Goal: Task Accomplishment & Management: Manage account settings

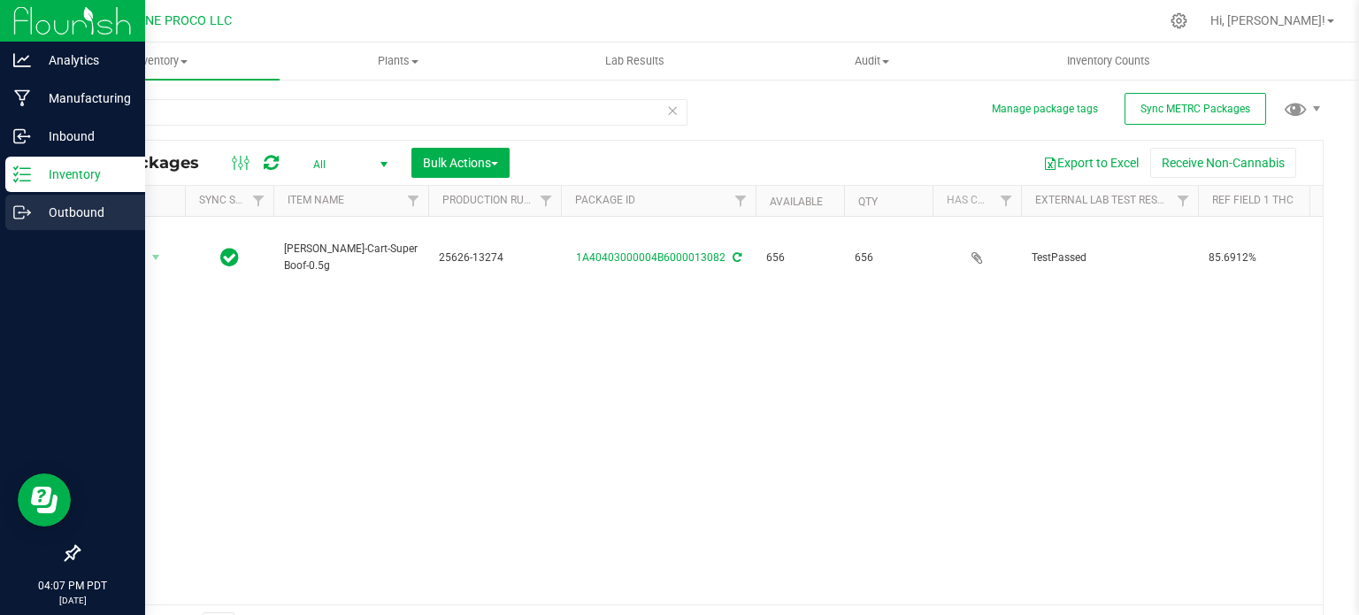
click at [31, 210] on p "Outbound" at bounding box center [84, 212] width 106 height 21
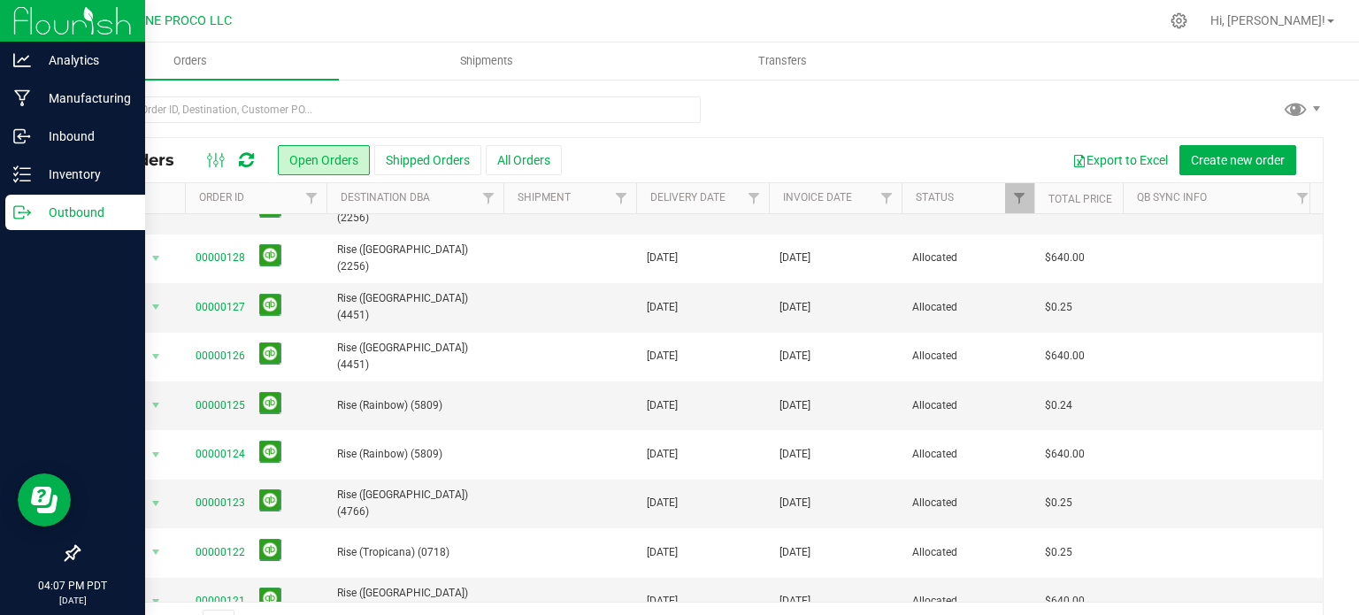
scroll to position [46, 0]
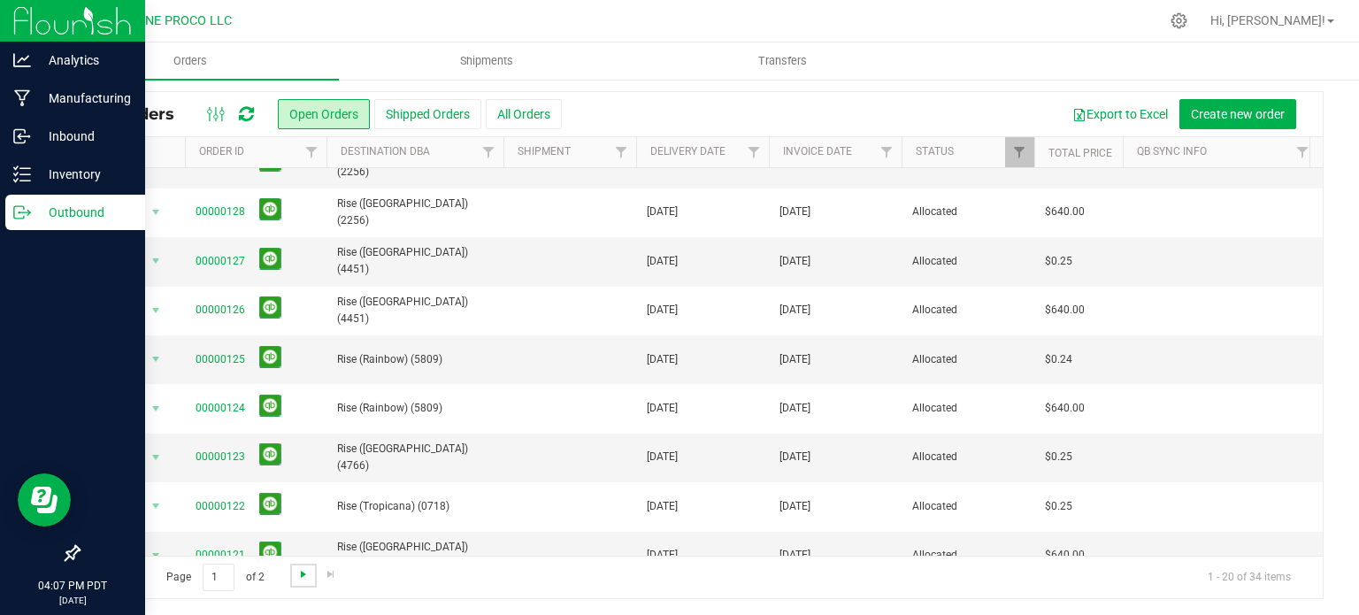
click at [297, 579] on span "Go to the next page" at bounding box center [303, 574] width 14 height 14
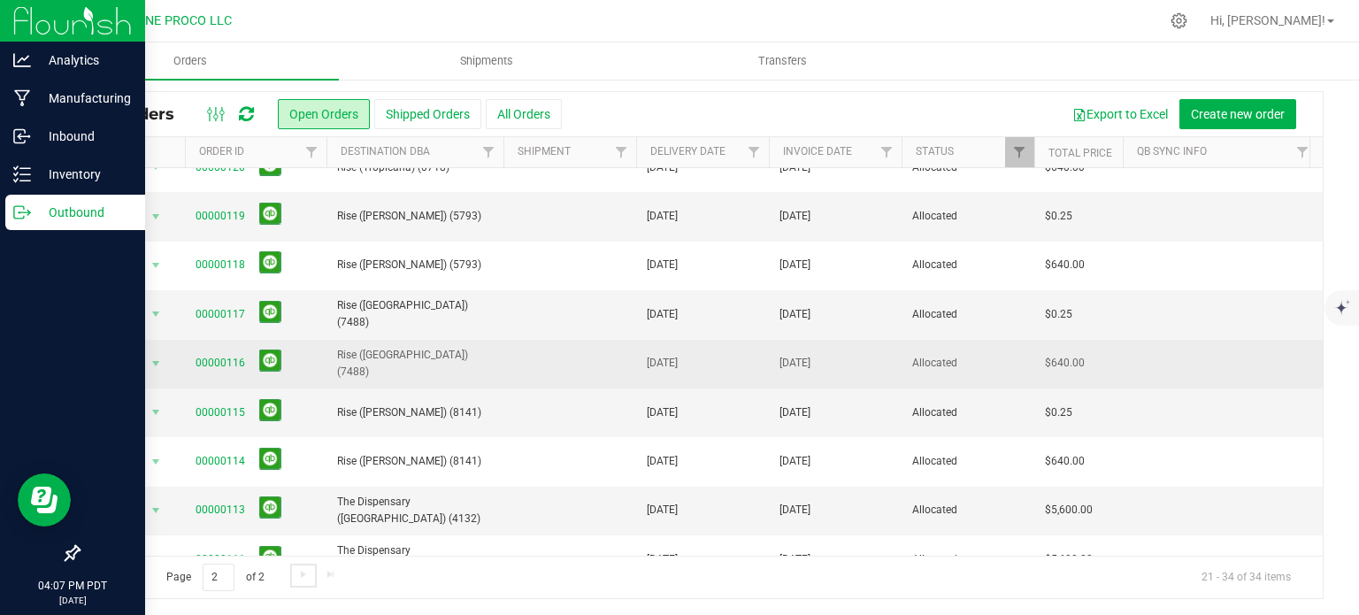
scroll to position [25, 0]
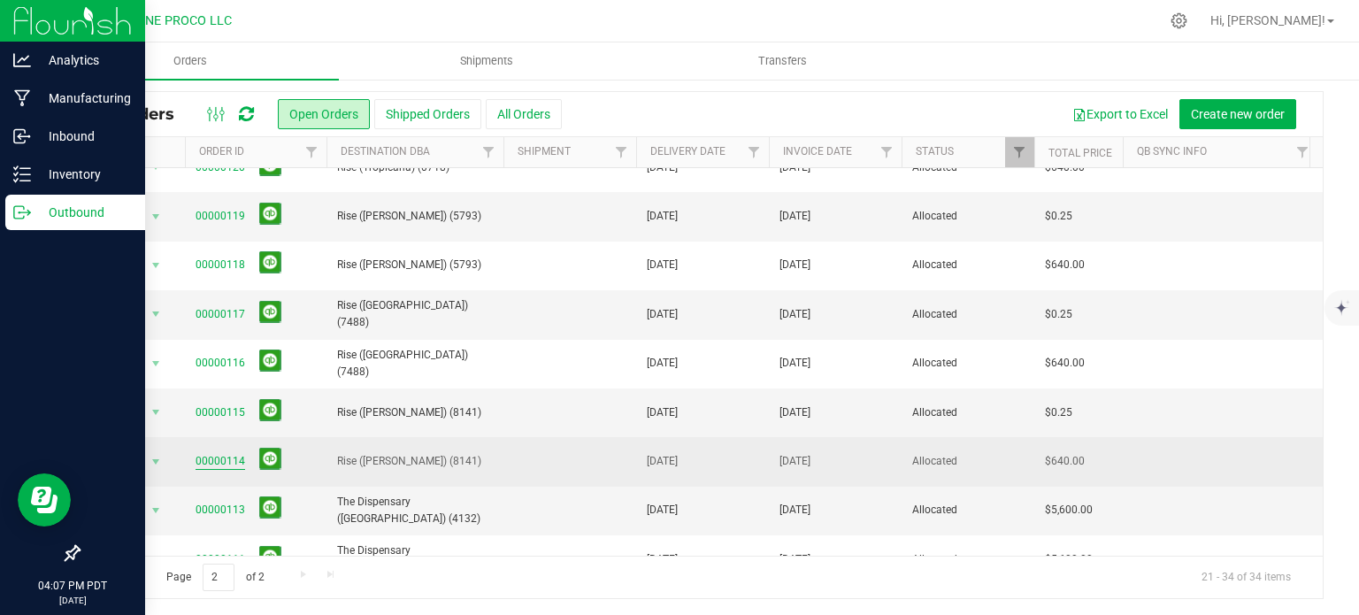
click at [215, 456] on link "00000114" at bounding box center [221, 461] width 50 height 17
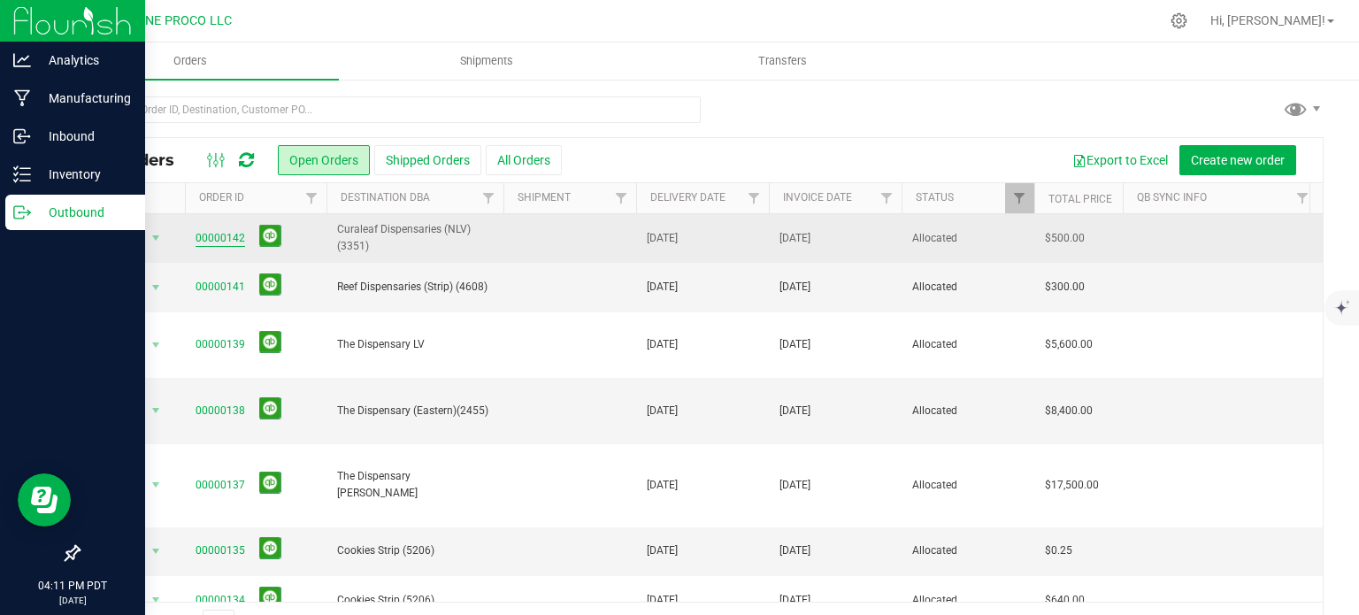
click at [220, 243] on link "00000142" at bounding box center [221, 238] width 50 height 17
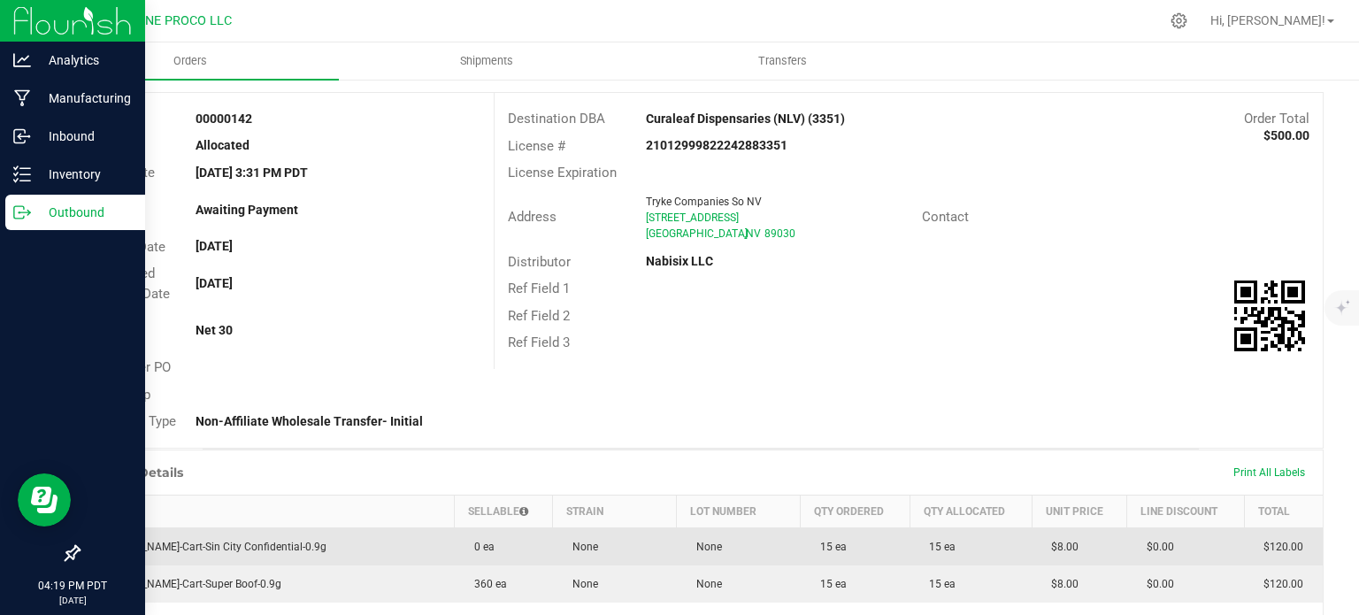
scroll to position [17, 0]
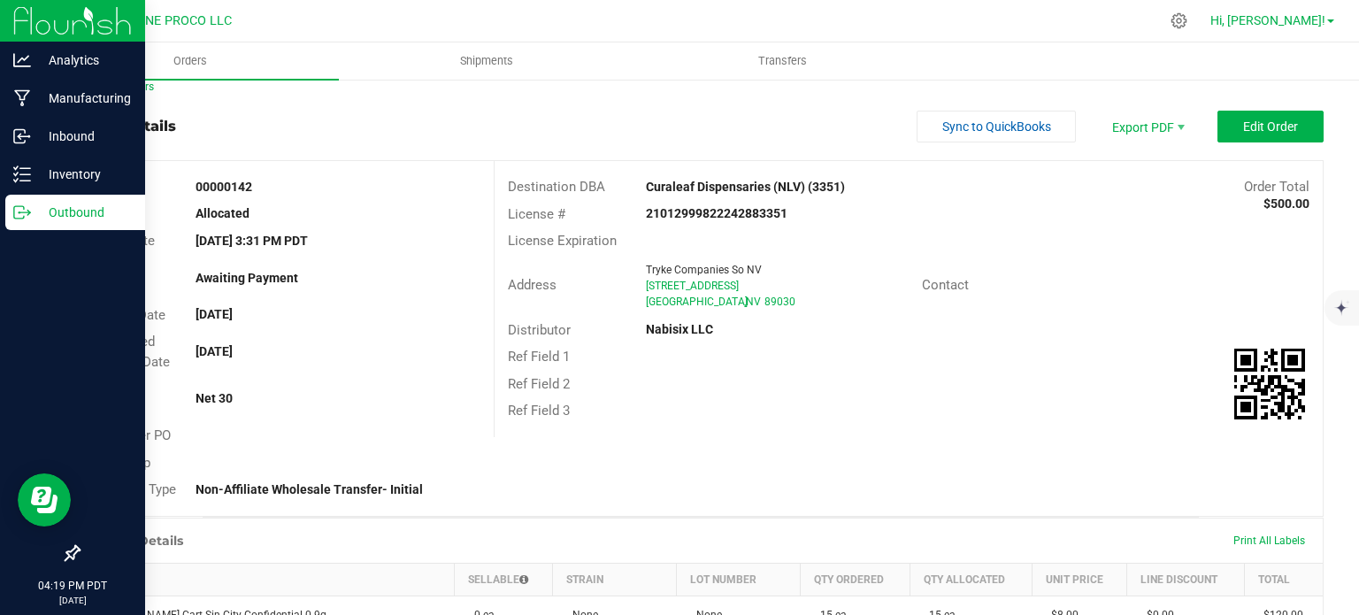
click at [1332, 17] on link "Hi, [PERSON_NAME]!" at bounding box center [1272, 21] width 138 height 19
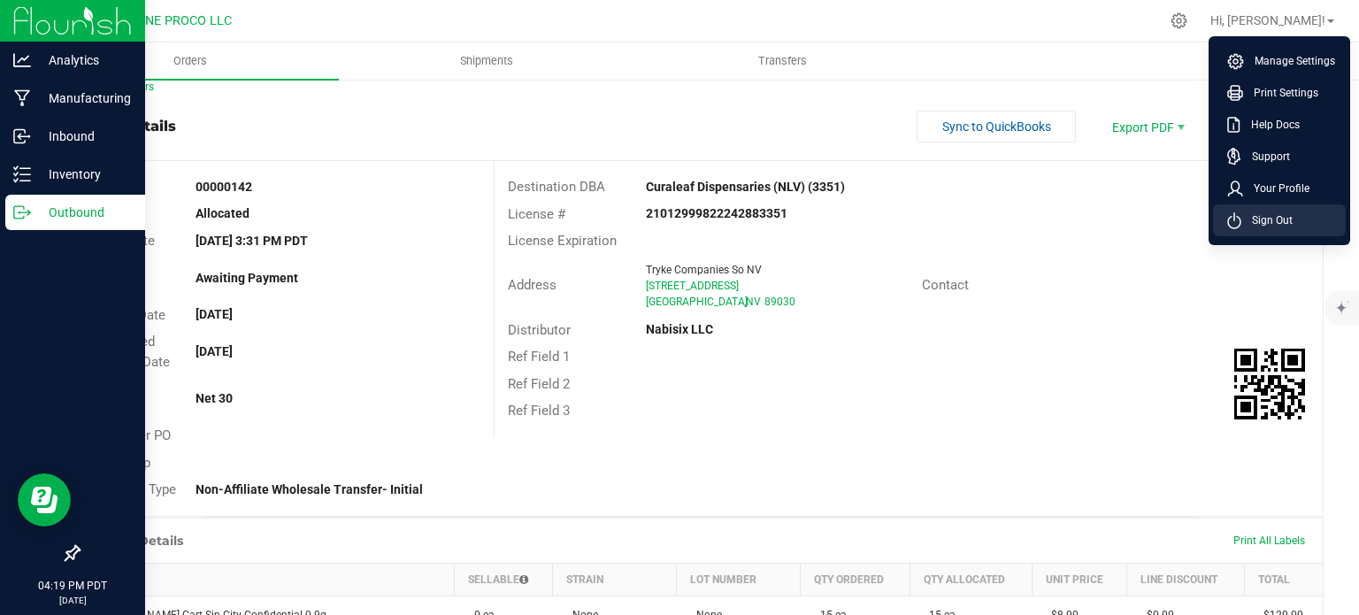
click at [1312, 205] on li "Sign Out" at bounding box center [1279, 220] width 133 height 32
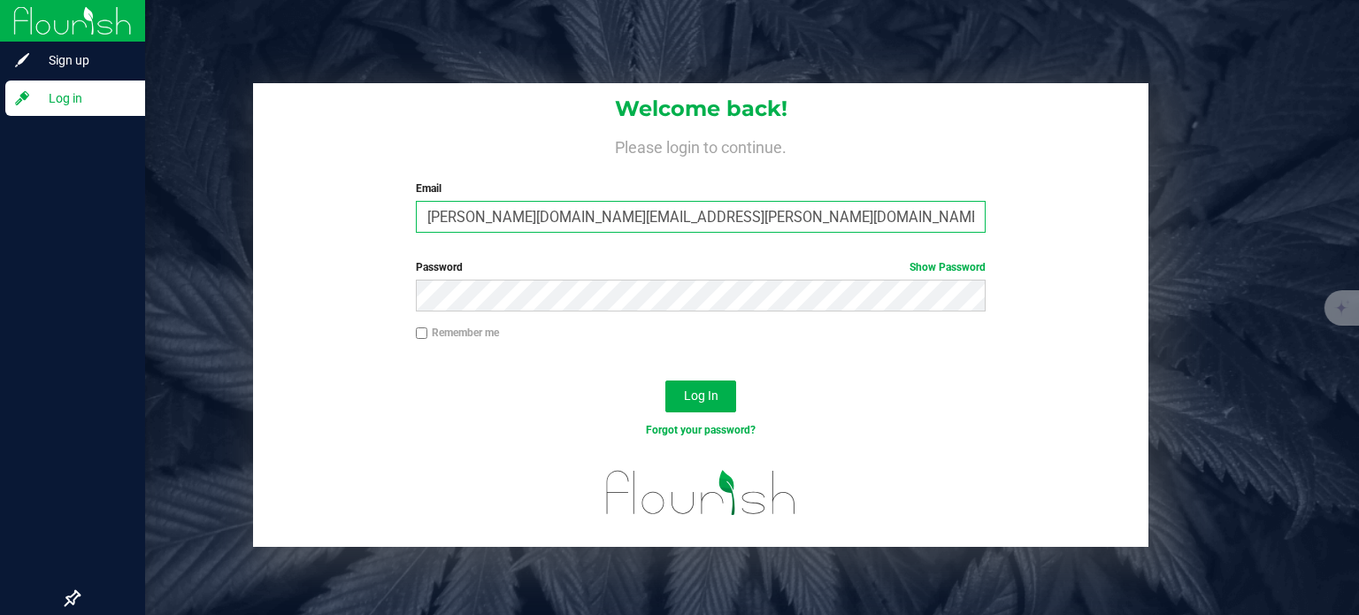
click at [535, 218] on input "[PERSON_NAME][DOMAIN_NAME][EMAIL_ADDRESS][PERSON_NAME][DOMAIN_NAME]" at bounding box center [701, 217] width 571 height 32
type input "[PERSON_NAME][EMAIL_ADDRESS][PERSON_NAME][DOMAIN_NAME]"
click at [665, 380] on button "Log In" at bounding box center [700, 396] width 71 height 32
